Goal: Information Seeking & Learning: Learn about a topic

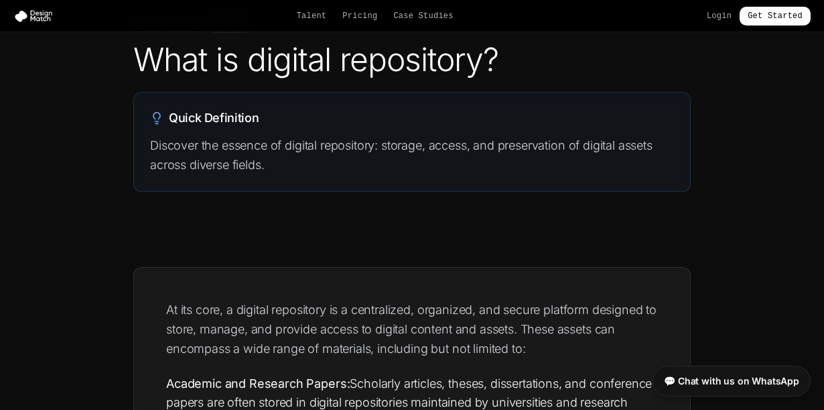
scroll to position [88, 0]
drag, startPoint x: 385, startPoint y: 143, endPoint x: 424, endPoint y: 144, distance: 39.6
click at [424, 144] on p "Discover the essence of digital repository: storage, access, and preservation o…" at bounding box center [412, 155] width 524 height 40
click at [437, 162] on button "button" at bounding box center [434, 160] width 5 height 5
click at [416, 144] on p "Discover the essence of digital repository: storage, access, and preservation o…" at bounding box center [412, 155] width 524 height 40
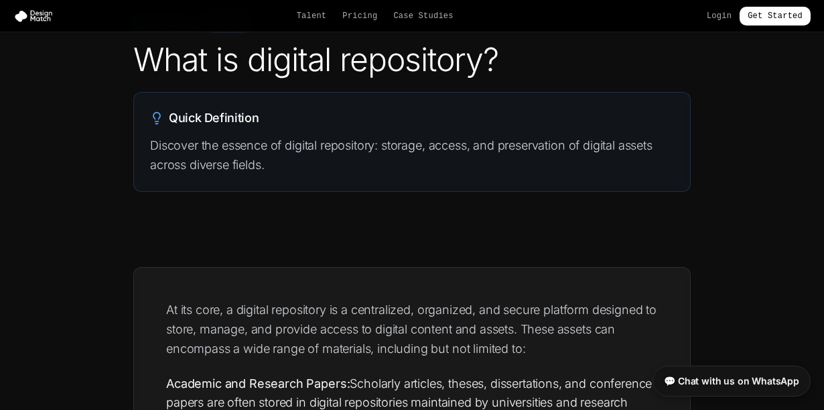
drag, startPoint x: 383, startPoint y: 146, endPoint x: 428, endPoint y: 146, distance: 44.9
click at [428, 146] on p "Discover the essence of digital repository: storage, access, and preservation o…" at bounding box center [412, 155] width 524 height 40
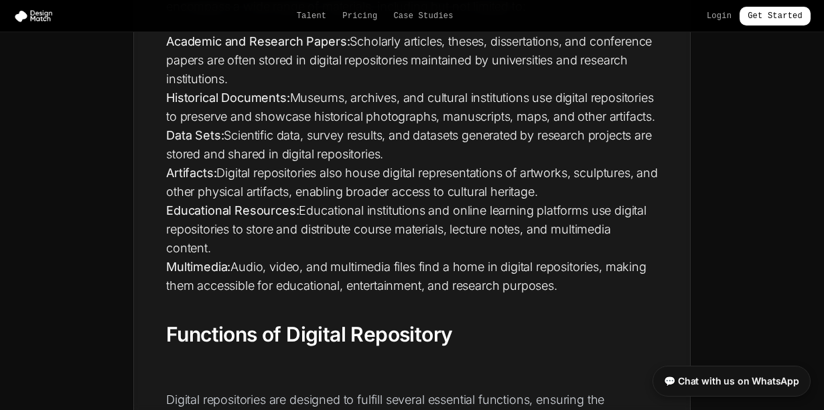
scroll to position [430, 0]
drag, startPoint x: 178, startPoint y: 188, endPoint x: 215, endPoint y: 190, distance: 37.6
click at [215, 179] on strong "Artifacts:" at bounding box center [191, 172] width 50 height 14
click at [225, 206] on span "button" at bounding box center [225, 206] width 0 height 0
click at [213, 179] on strong "Artifacts:" at bounding box center [191, 172] width 50 height 14
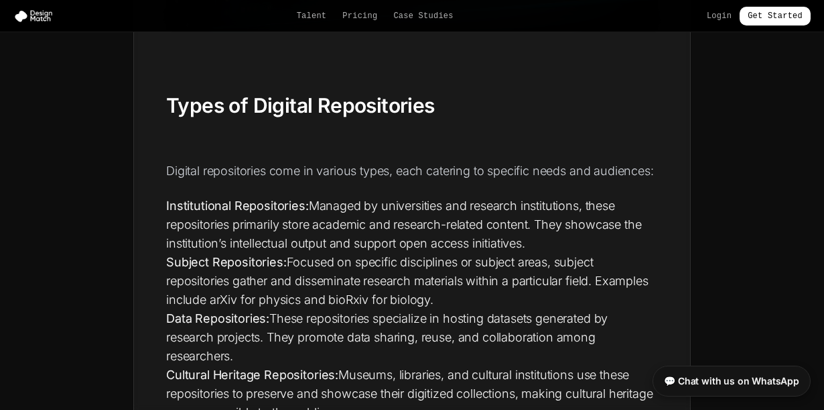
scroll to position [1627, 0]
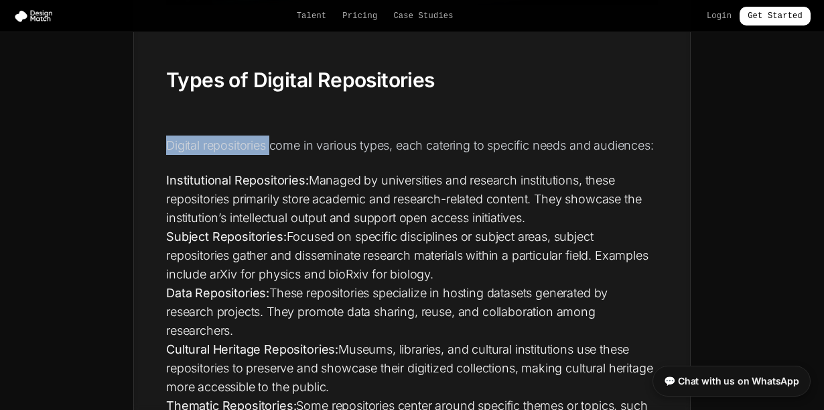
drag, startPoint x: 273, startPoint y: 164, endPoint x: 170, endPoint y: 154, distance: 103.6
click at [170, 154] on p "Digital repositories come in various types, each catering to specific needs and…" at bounding box center [412, 144] width 492 height 19
click at [180, 170] on span "button" at bounding box center [180, 170] width 0 height 0
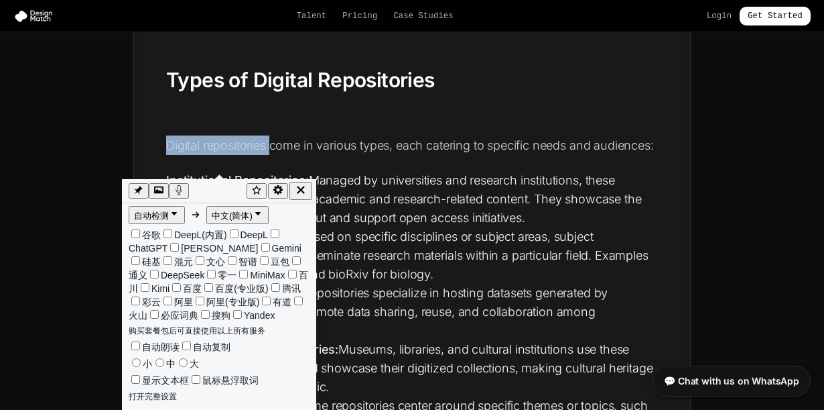
click at [385, 155] on p "Digital repositories come in various types, each catering to specific needs and…" at bounding box center [412, 144] width 492 height 19
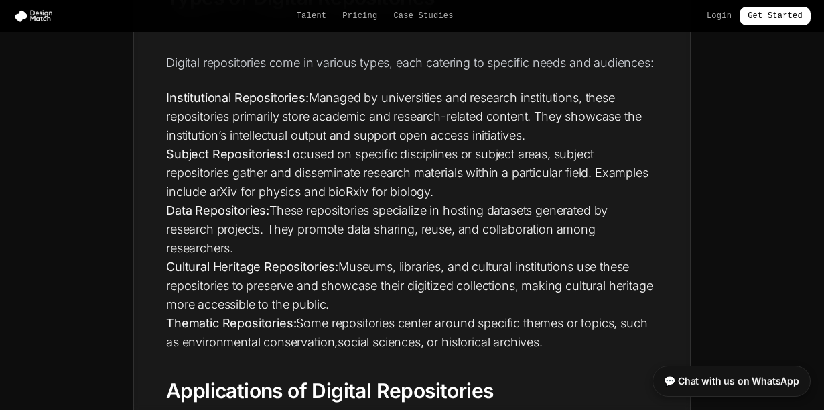
scroll to position [1724, 0]
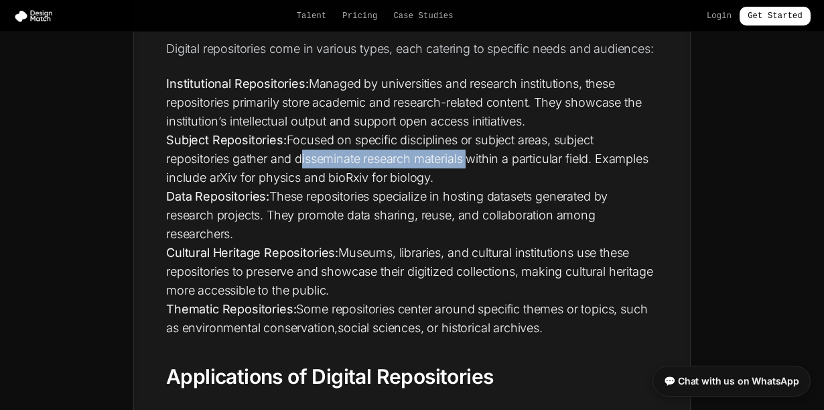
drag, startPoint x: 297, startPoint y: 195, endPoint x: 466, endPoint y: 194, distance: 168.9
click at [466, 187] on li "Subject Repositories: Focused on specific disciplines or subject areas, subject…" at bounding box center [412, 159] width 492 height 56
click at [476, 211] on span "button" at bounding box center [476, 211] width 0 height 0
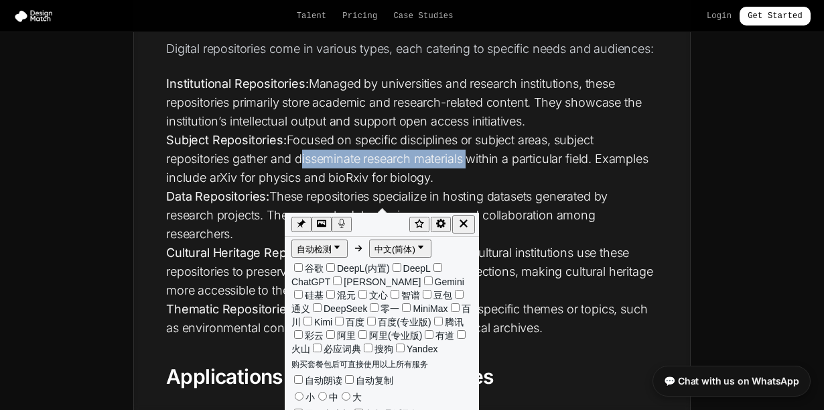
click at [365, 187] on li "Subject Repositories: Focused on specific disciplines or subject areas, subject…" at bounding box center [412, 159] width 492 height 56
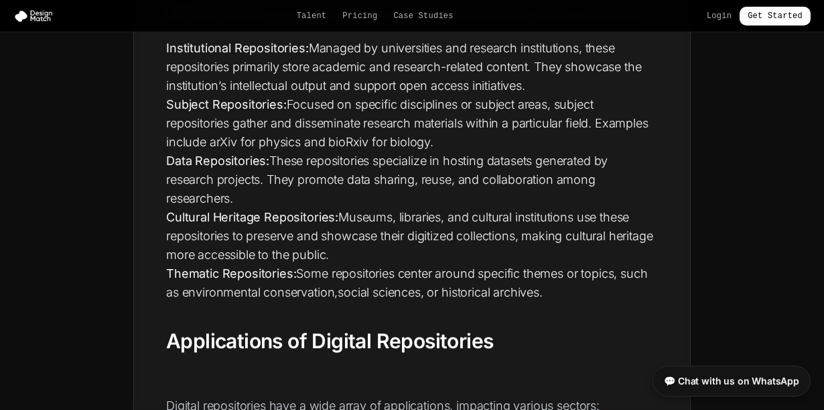
scroll to position [1784, 0]
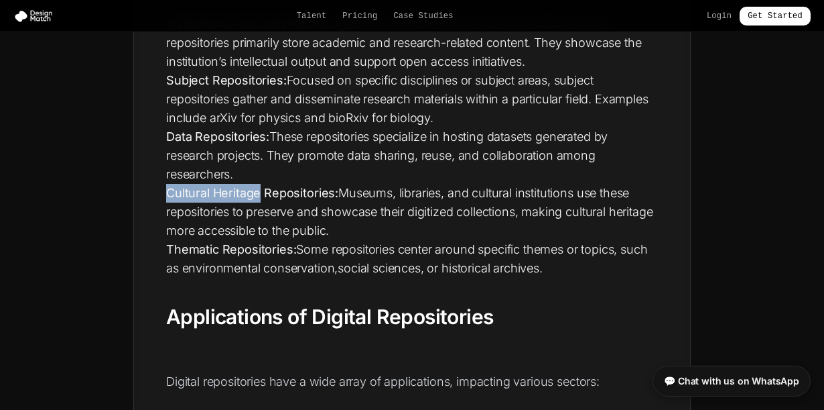
drag, startPoint x: 185, startPoint y: 231, endPoint x: 259, endPoint y: 230, distance: 74.4
click at [269, 247] on span "button" at bounding box center [269, 247] width 0 height 0
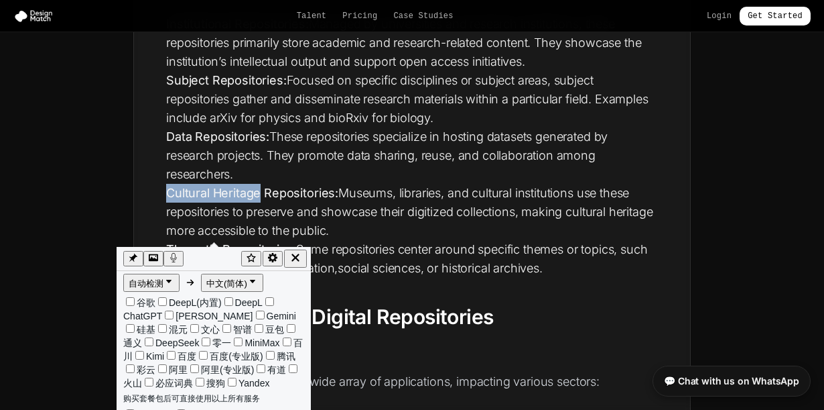
click at [312, 200] on strong "Cultural Heritage Repositories:" at bounding box center [252, 193] width 172 height 14
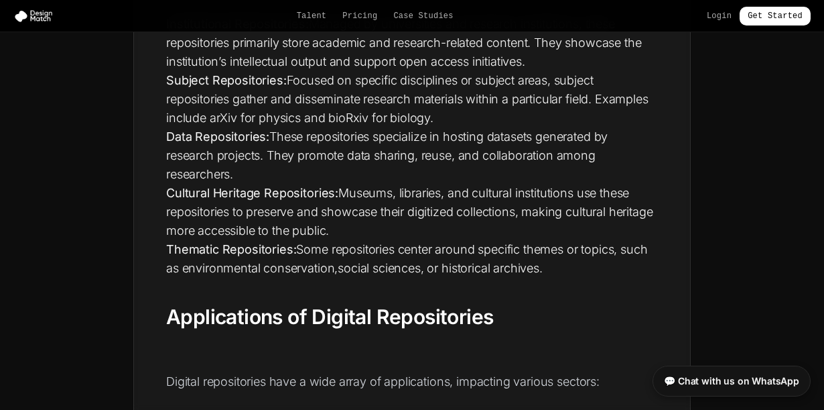
click at [342, 240] on li "Cultural Heritage Repositories: Museums, libraries, and cultural institutions u…" at bounding box center [412, 212] width 492 height 56
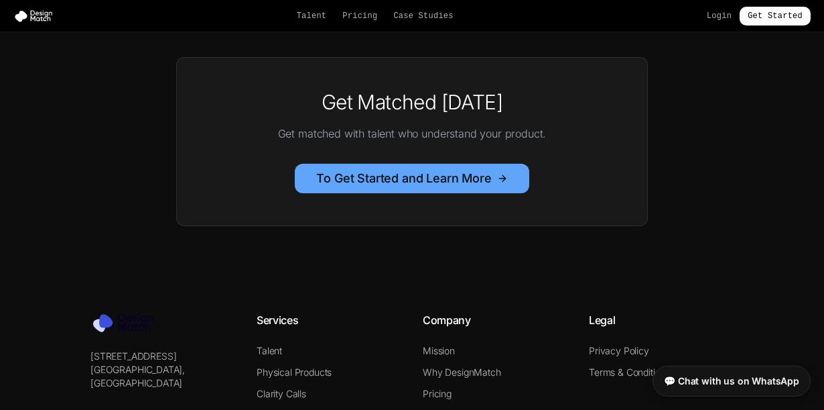
scroll to position [3166, 0]
